Goal: Feedback & Contribution: Leave review/rating

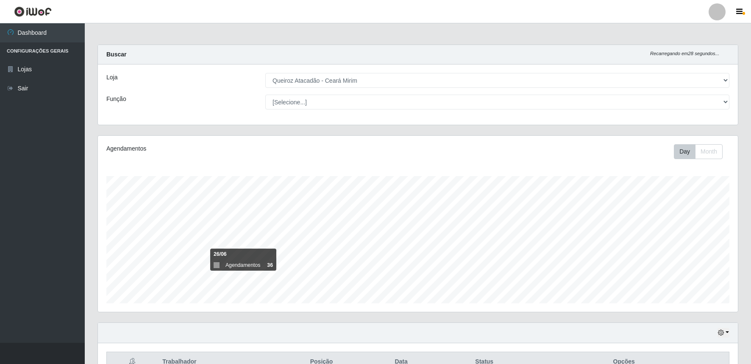
select select "465"
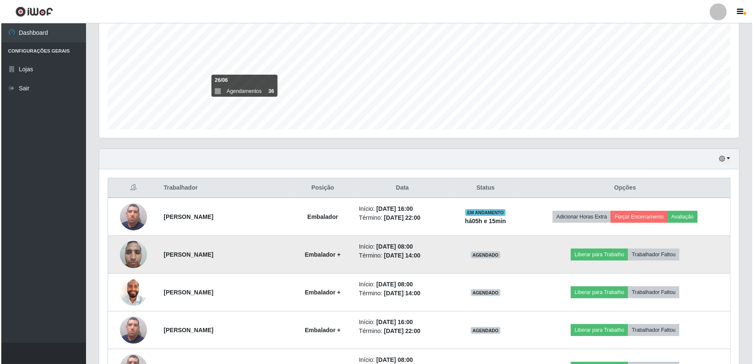
scroll to position [176, 640]
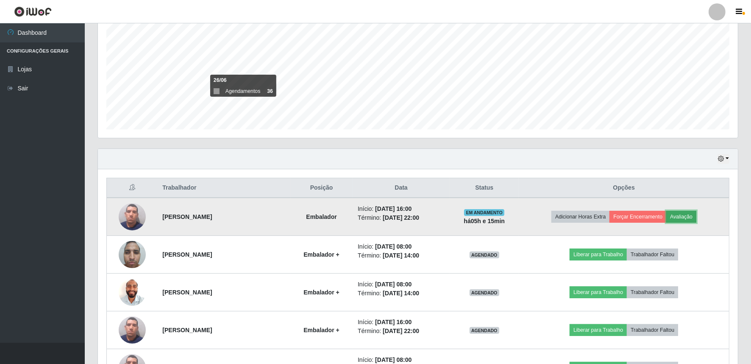
click at [688, 217] on button "Avaliação" at bounding box center [681, 217] width 30 height 12
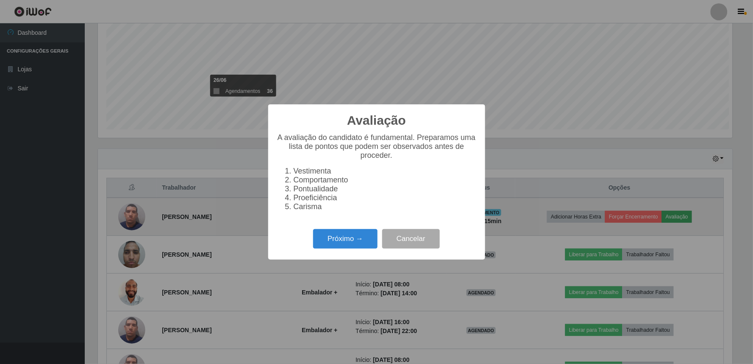
scroll to position [176, 635]
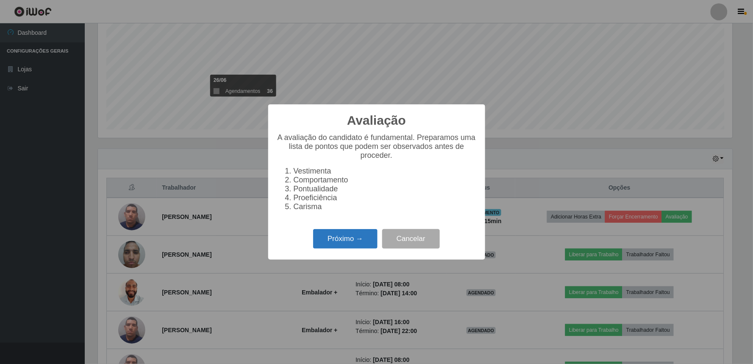
click at [340, 248] on button "Próximo →" at bounding box center [345, 239] width 64 height 20
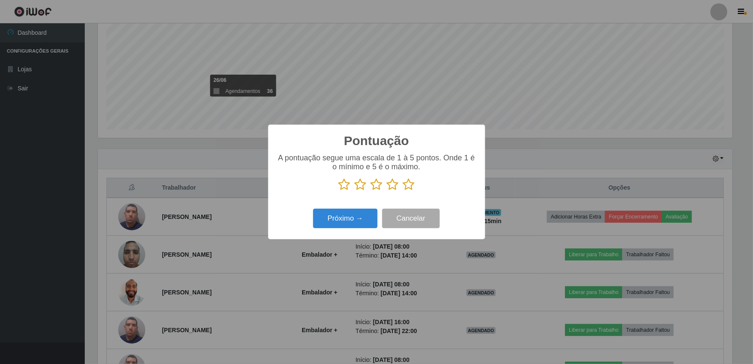
click at [396, 189] on icon at bounding box center [393, 184] width 12 height 13
click at [387, 191] on input "radio" at bounding box center [387, 191] width 0 height 0
click at [351, 220] on button "Próximo →" at bounding box center [345, 219] width 64 height 20
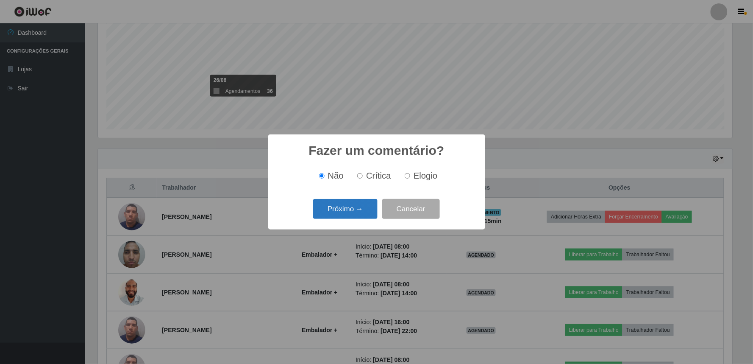
click at [362, 206] on button "Próximo →" at bounding box center [345, 209] width 64 height 20
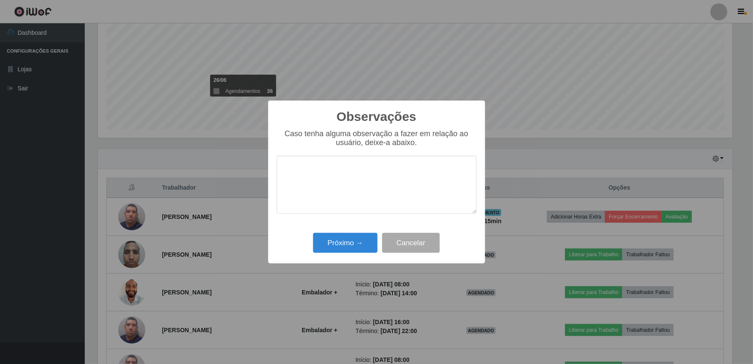
click at [361, 206] on textarea at bounding box center [377, 185] width 200 height 58
type textarea "pontual"
click at [349, 239] on button "Próximo →" at bounding box center [345, 243] width 64 height 20
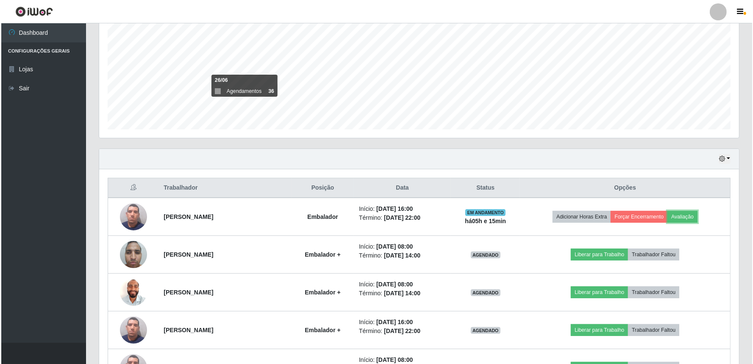
scroll to position [176, 640]
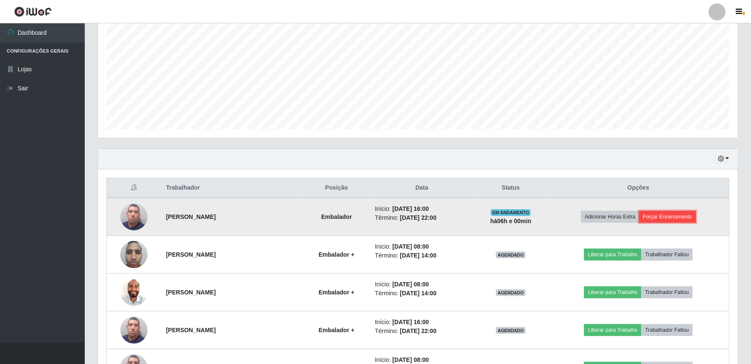
click at [672, 221] on button "Forçar Encerramento" at bounding box center [667, 217] width 57 height 12
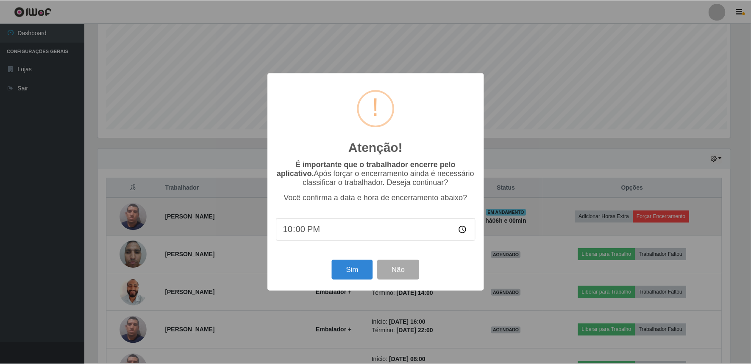
scroll to position [176, 635]
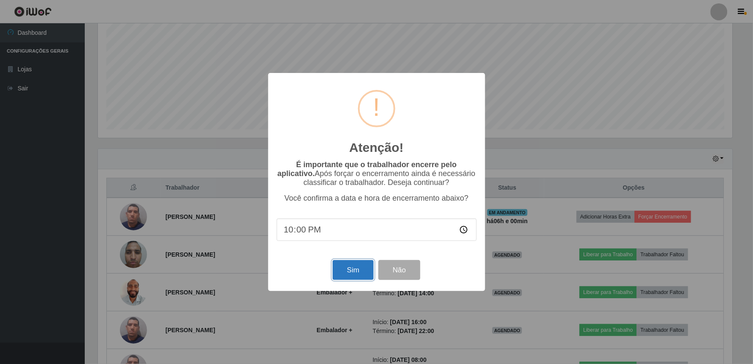
click at [349, 266] on button "Sim" at bounding box center [353, 270] width 41 height 20
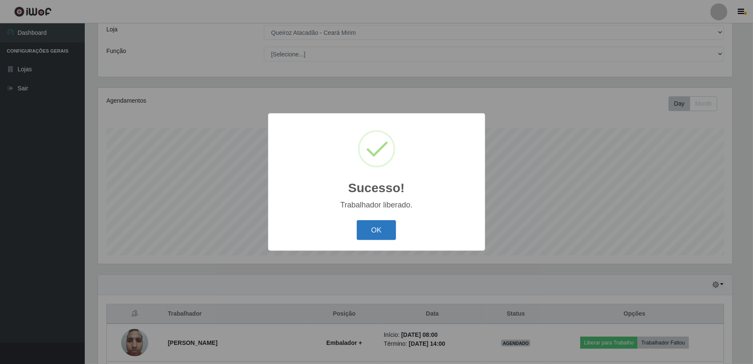
click at [389, 231] on button "OK" at bounding box center [376, 230] width 39 height 20
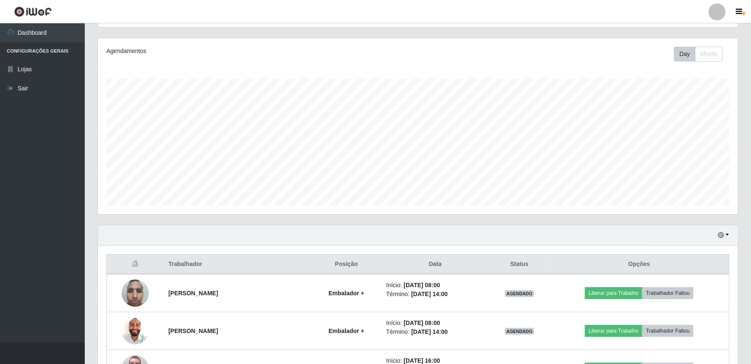
scroll to position [111, 0]
